Goal: Task Accomplishment & Management: Use online tool/utility

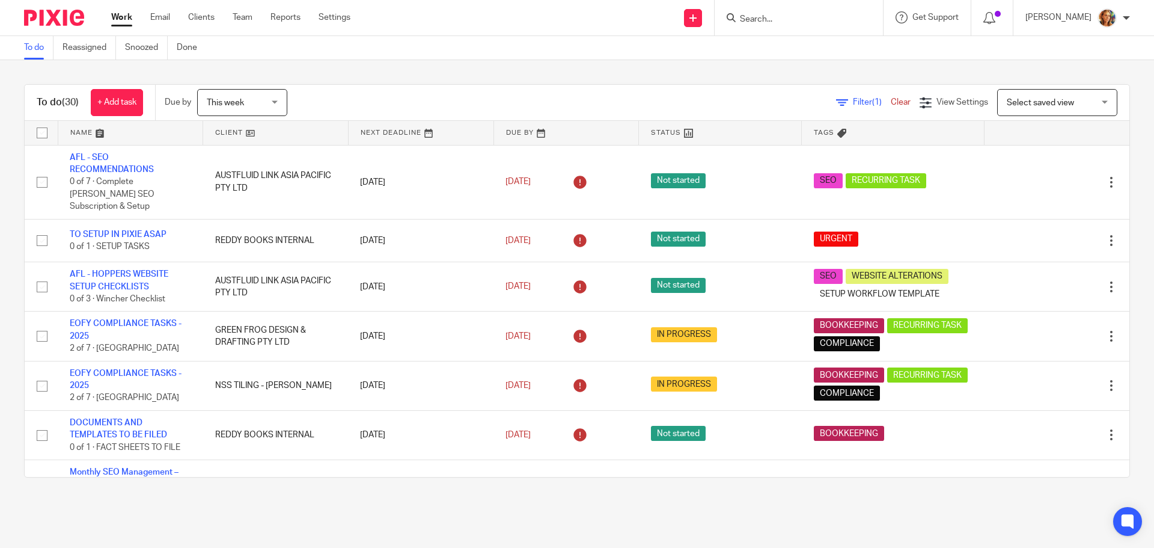
click at [1086, 108] on div "Select saved view Select saved view" at bounding box center [1057, 102] width 120 height 27
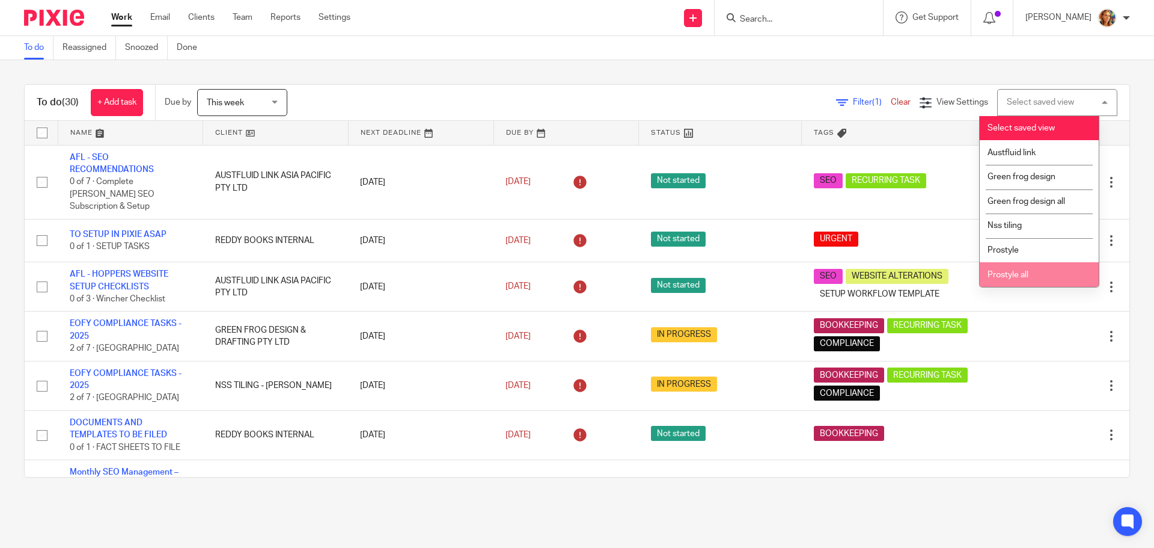
click at [1025, 264] on li "Prostyle all" at bounding box center [1039, 274] width 119 height 25
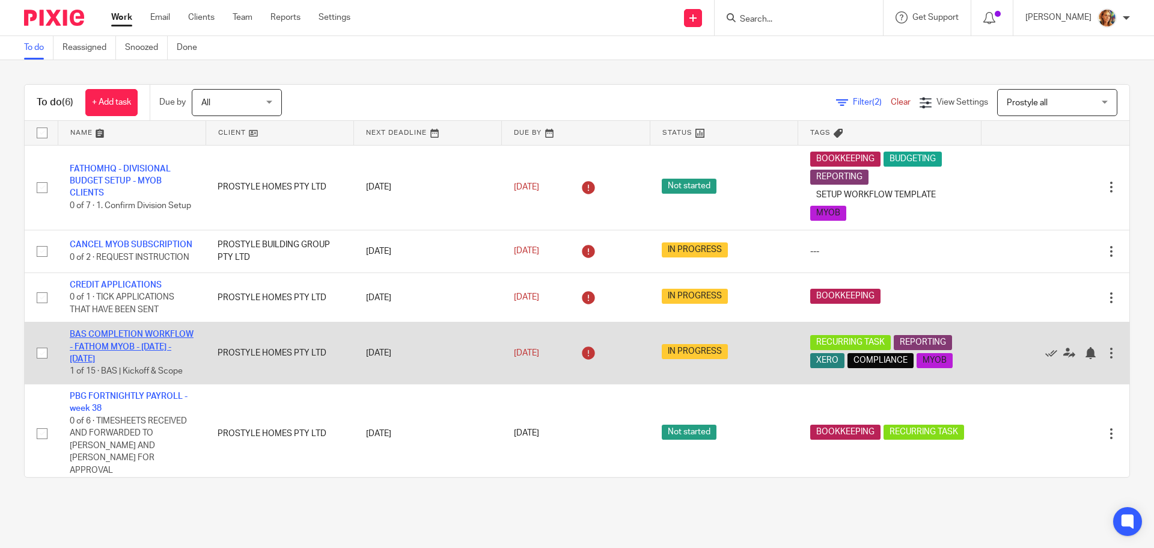
click at [151, 363] on link "BAS COMPLETION WORKFLOW - FATHOM MYOB - [DATE] - [DATE]" at bounding box center [132, 346] width 124 height 33
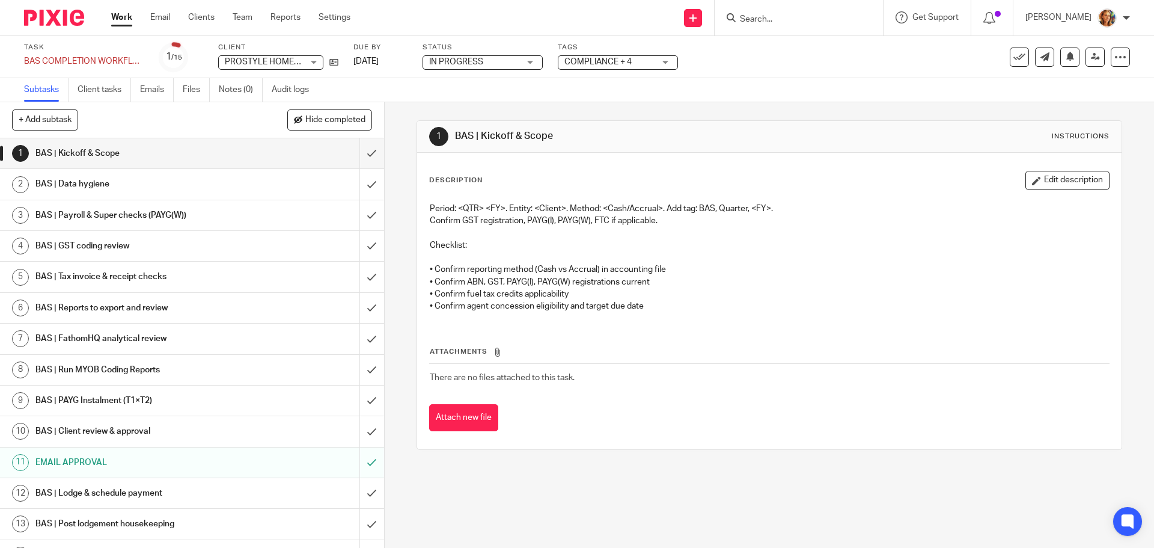
click at [152, 524] on h1 "BAS | Post lodgement housekeeping" at bounding box center [139, 524] width 208 height 18
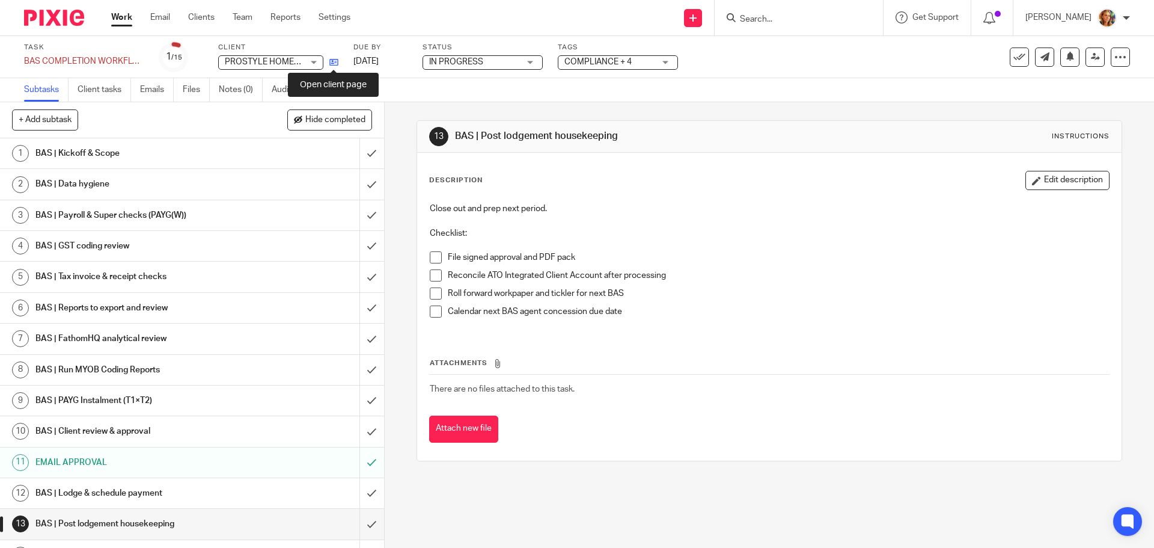
click at [330, 63] on icon at bounding box center [333, 62] width 9 height 9
click at [364, 159] on input "submit" at bounding box center [192, 153] width 384 height 30
click at [358, 183] on input "submit" at bounding box center [192, 184] width 384 height 30
click at [358, 211] on input "submit" at bounding box center [192, 215] width 384 height 30
click at [360, 260] on input "submit" at bounding box center [192, 246] width 384 height 30
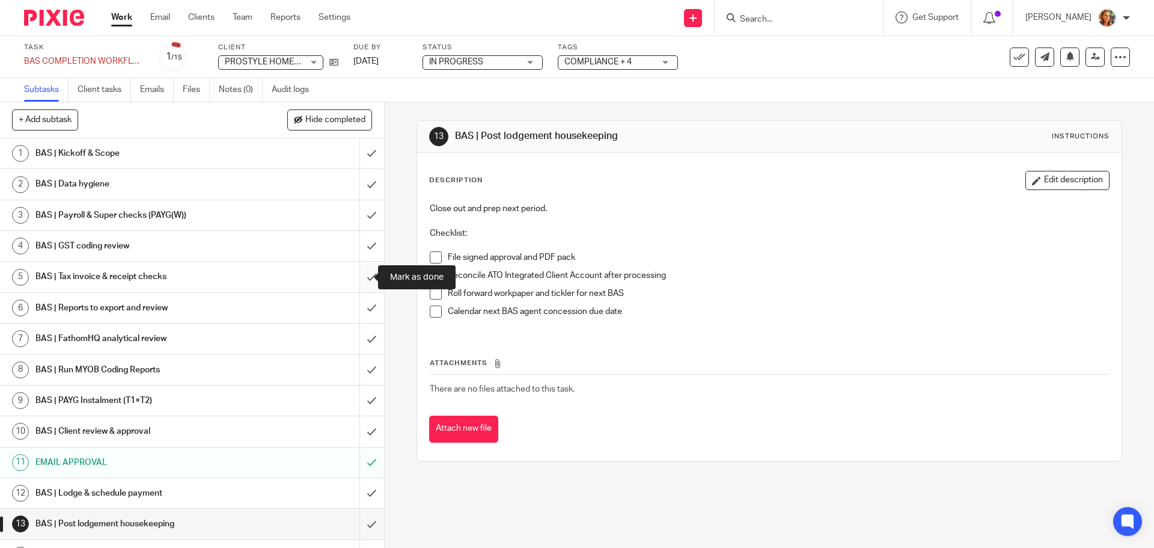
click at [366, 279] on input "submit" at bounding box center [192, 277] width 384 height 30
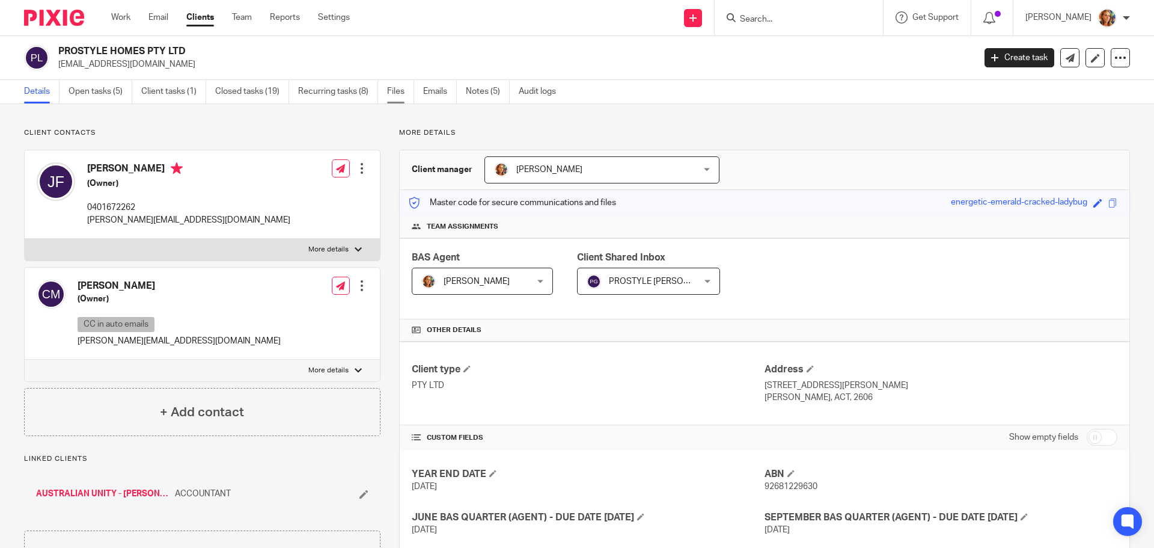
click at [414, 93] on link "Files" at bounding box center [400, 91] width 27 height 23
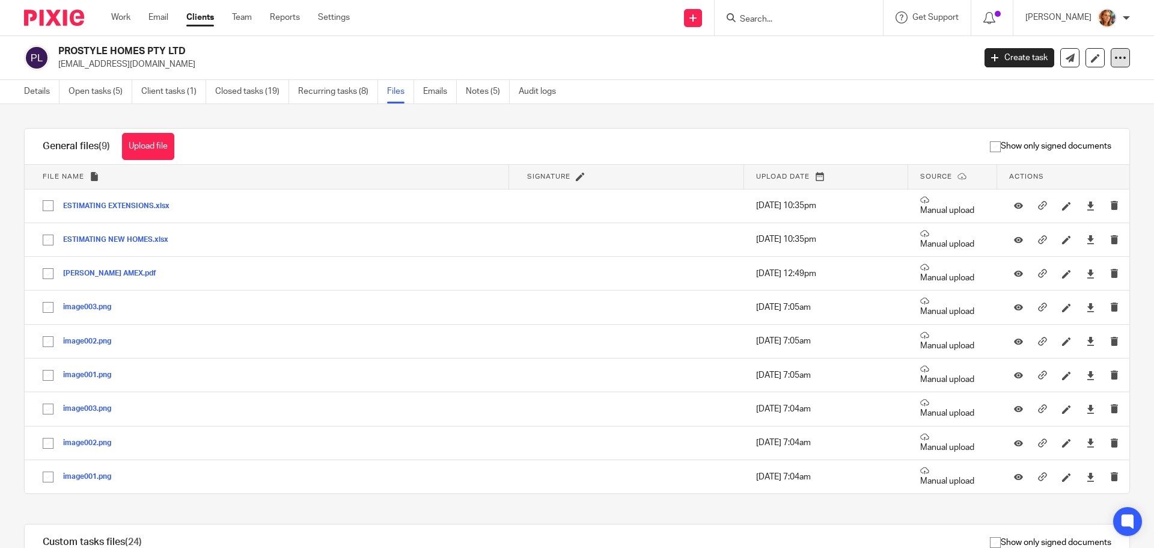
click at [1115, 57] on icon at bounding box center [1121, 58] width 12 height 12
click at [1091, 58] on icon at bounding box center [1095, 58] width 9 height 9
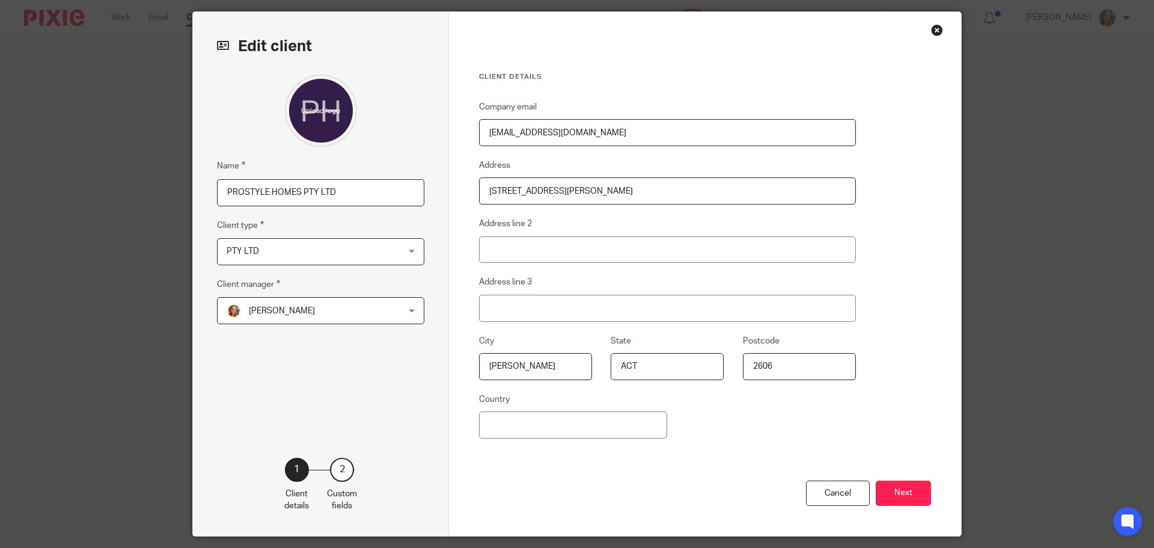
scroll to position [73, 0]
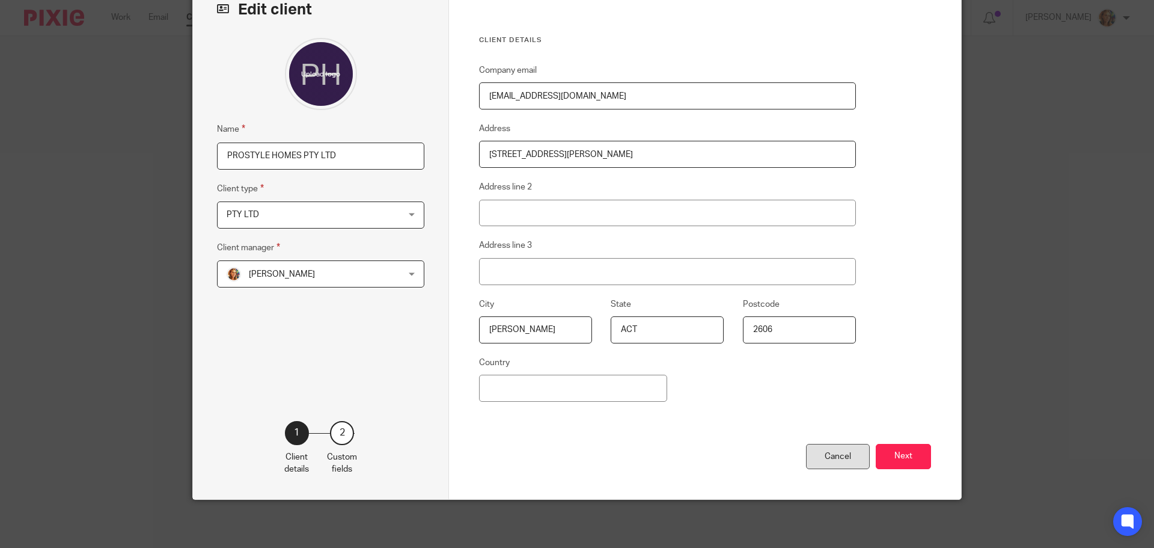
click at [813, 464] on div "Cancel" at bounding box center [838, 457] width 64 height 26
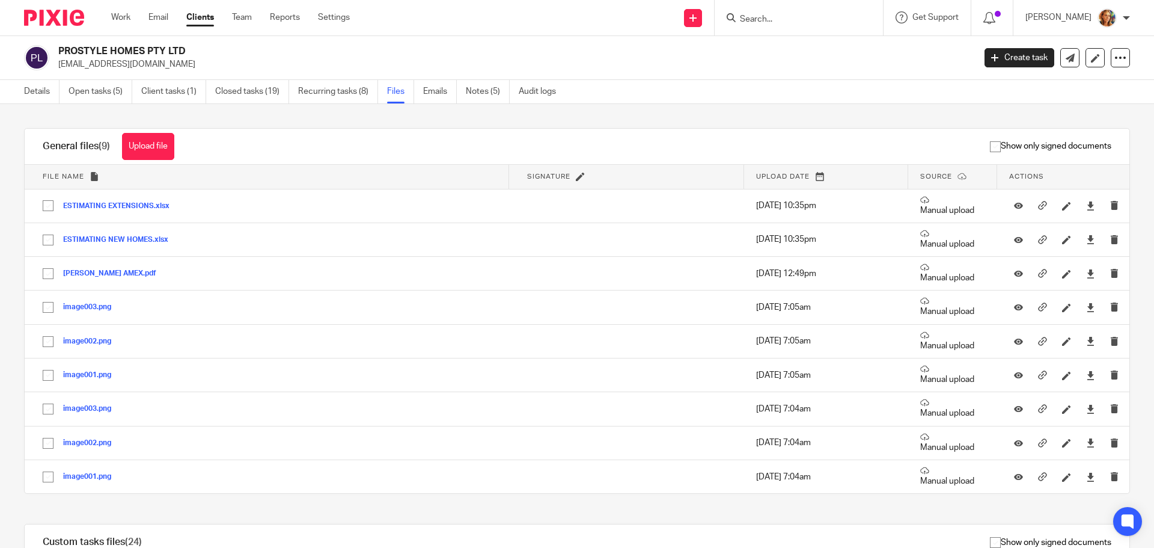
click at [1106, 23] on img at bounding box center [1107, 17] width 19 height 19
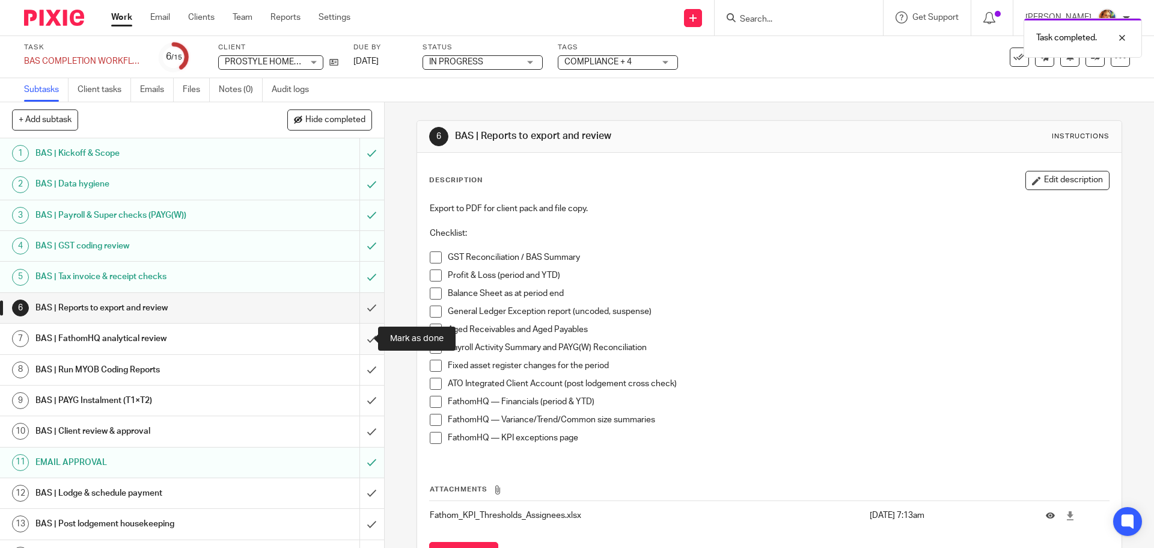
click at [361, 341] on input "submit" at bounding box center [192, 338] width 384 height 30
click at [368, 373] on input "submit" at bounding box center [192, 370] width 384 height 30
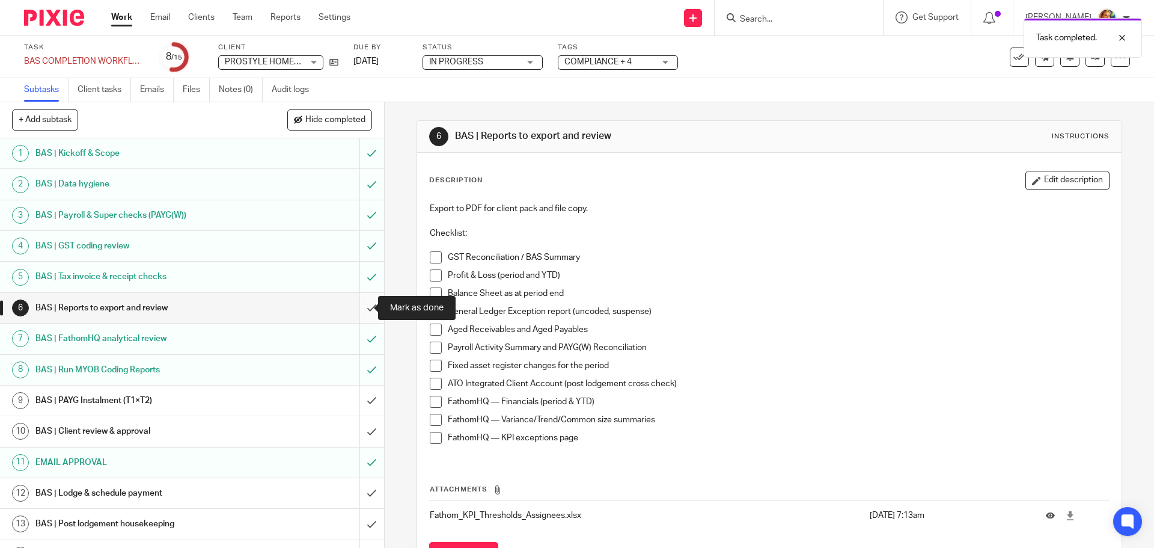
click at [355, 310] on input "submit" at bounding box center [192, 308] width 384 height 30
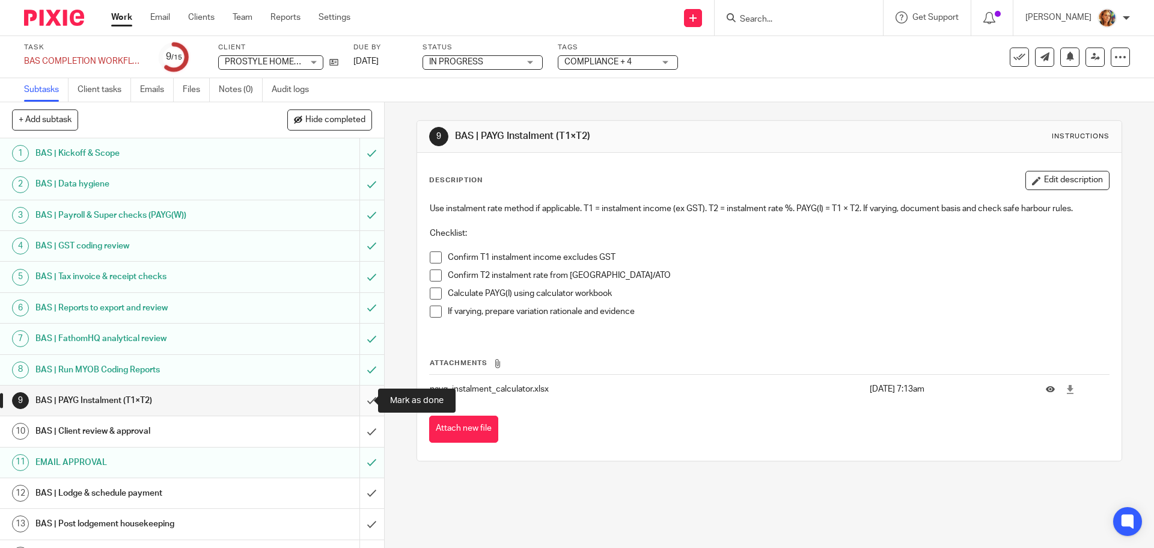
click at [358, 403] on input "submit" at bounding box center [192, 400] width 384 height 30
click at [358, 428] on input "submit" at bounding box center [192, 431] width 384 height 30
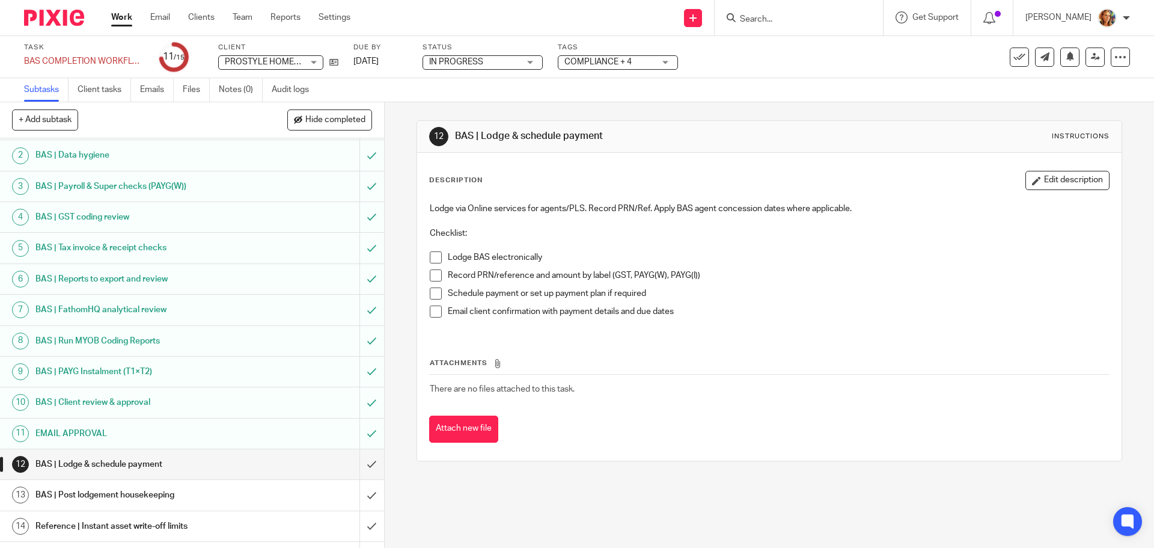
scroll to position [54, 0]
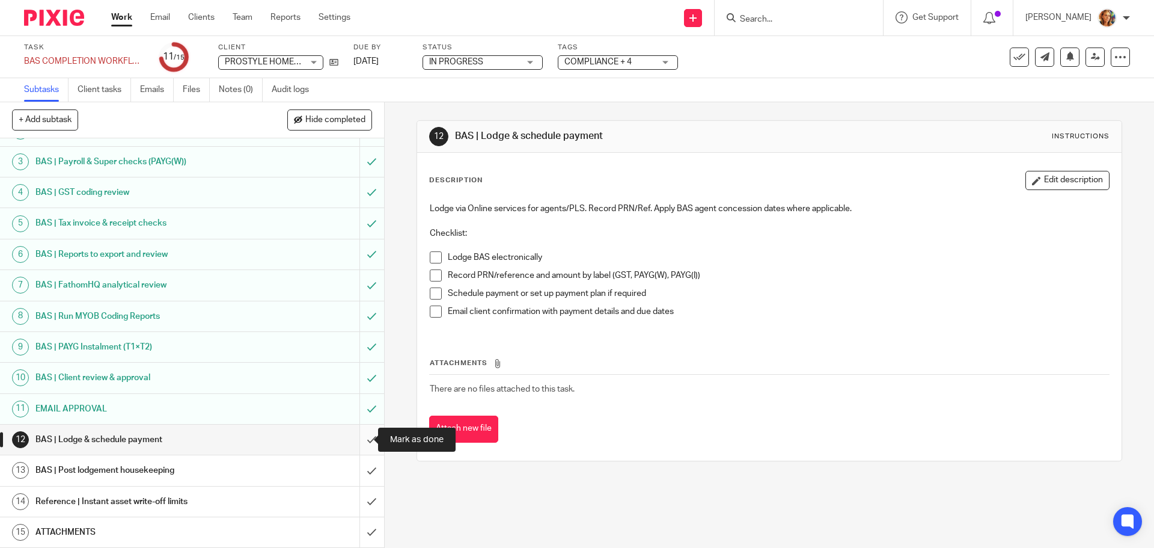
click at [363, 446] on input "submit" at bounding box center [192, 439] width 384 height 30
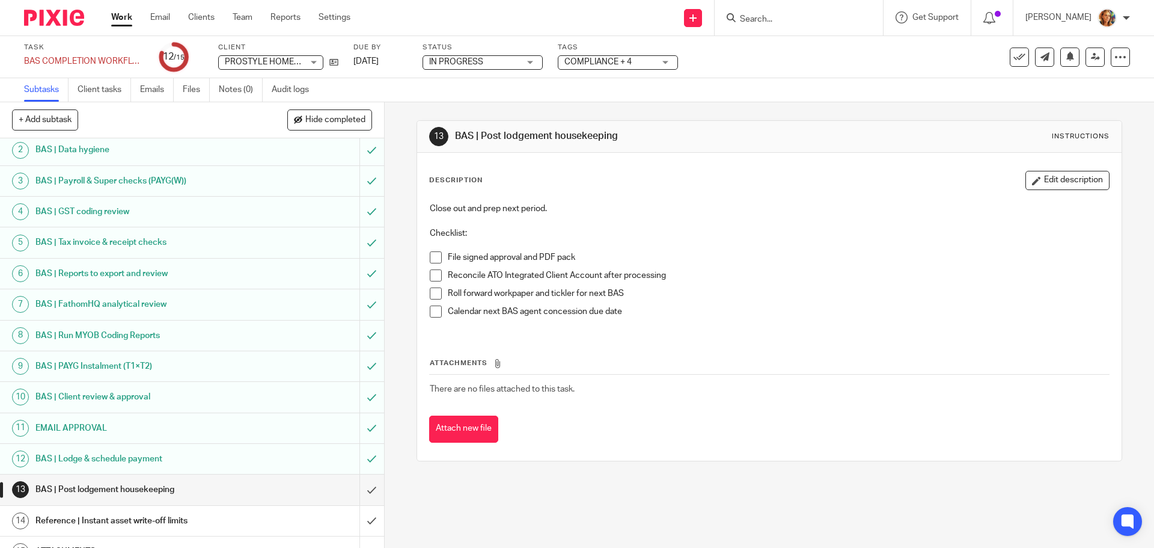
scroll to position [54, 0]
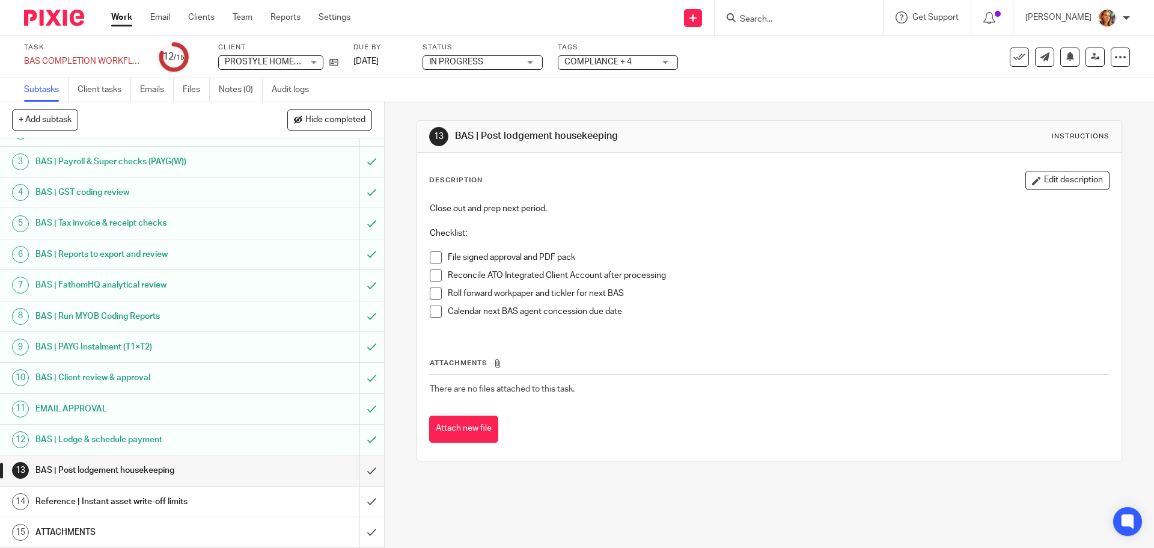
click at [79, 21] on img at bounding box center [54, 18] width 60 height 16
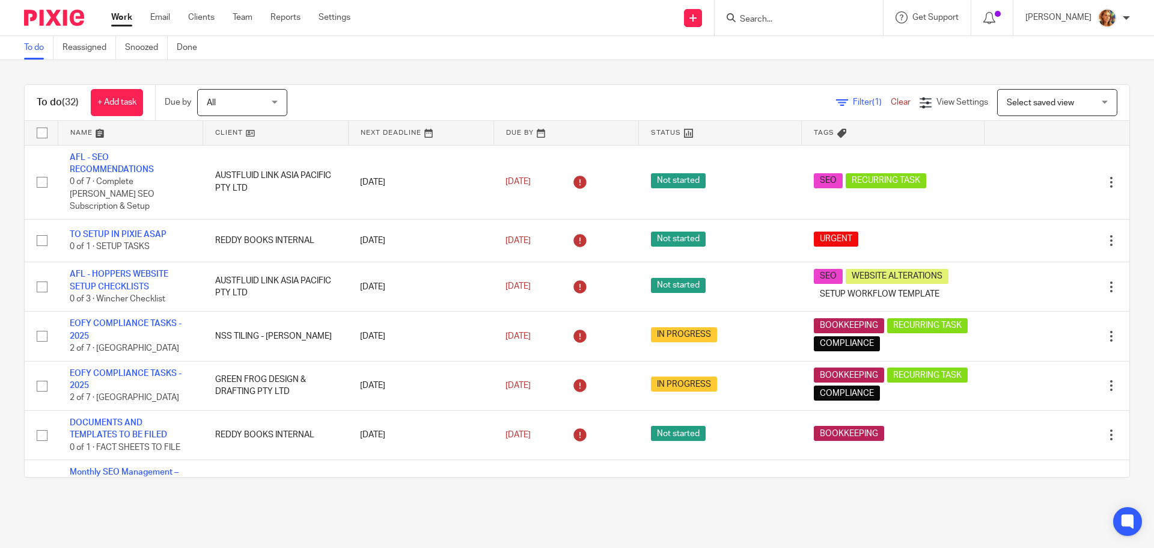
click at [1027, 96] on span "Select saved view" at bounding box center [1051, 102] width 88 height 25
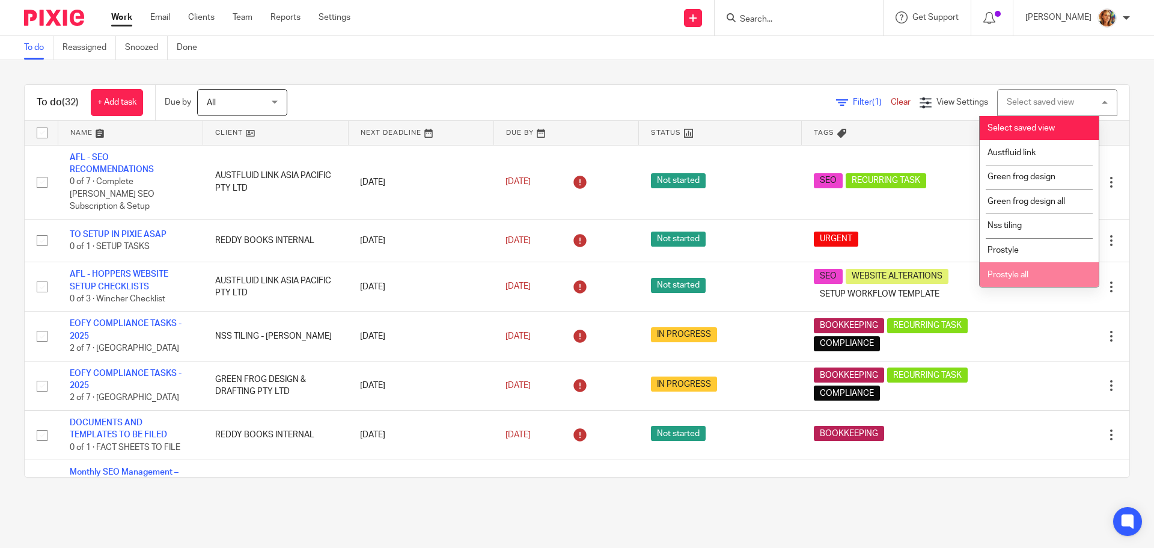
click at [1027, 272] on span "Prostyle all" at bounding box center [1008, 275] width 41 height 8
